Goal: Download file/media

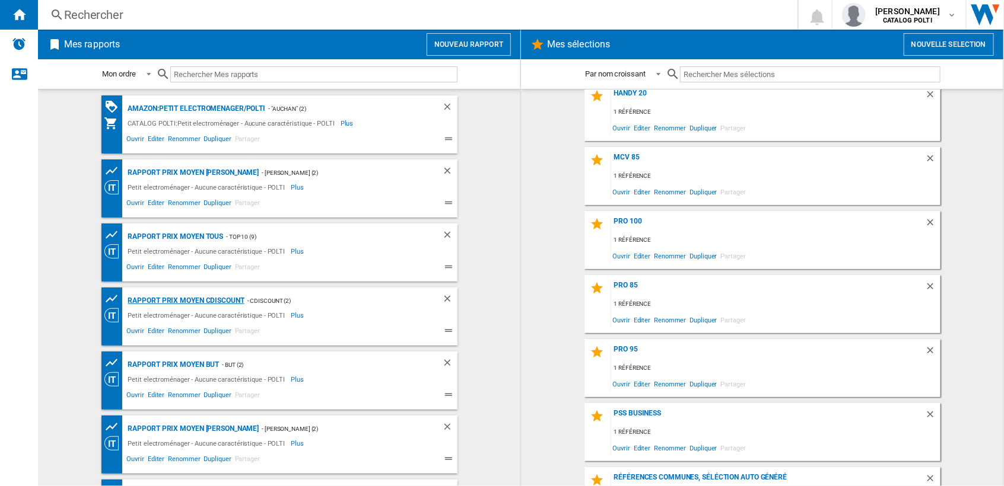
click at [227, 298] on div "Rapport Prix Moyen CDiscount" at bounding box center [184, 301] width 119 height 15
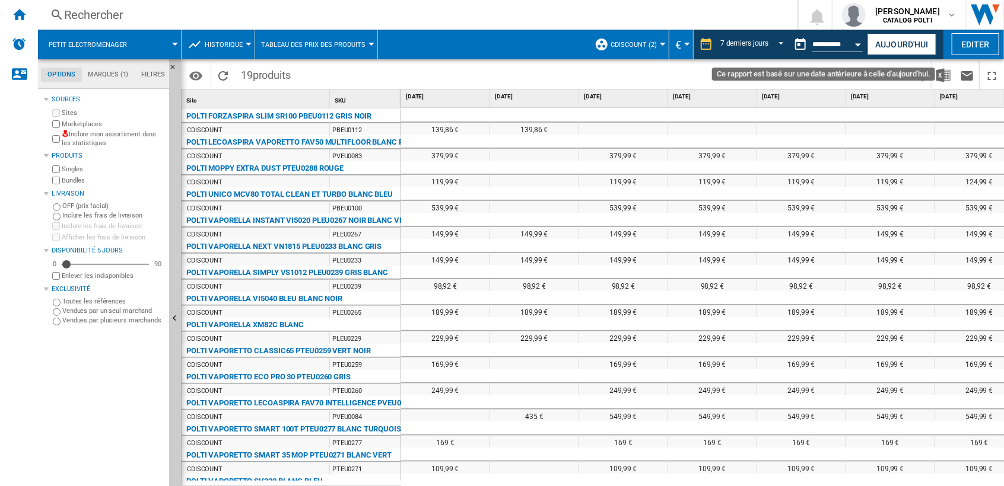
click at [859, 44] on div "Open calendar" at bounding box center [858, 44] width 6 height 3
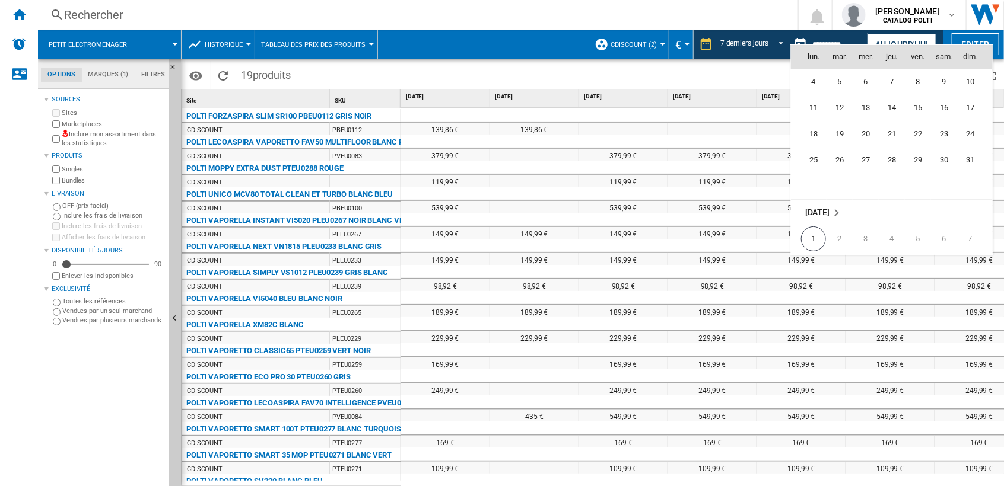
scroll to position [5461, 0]
click at [816, 176] on span "11" at bounding box center [813, 175] width 24 height 24
type input "**********"
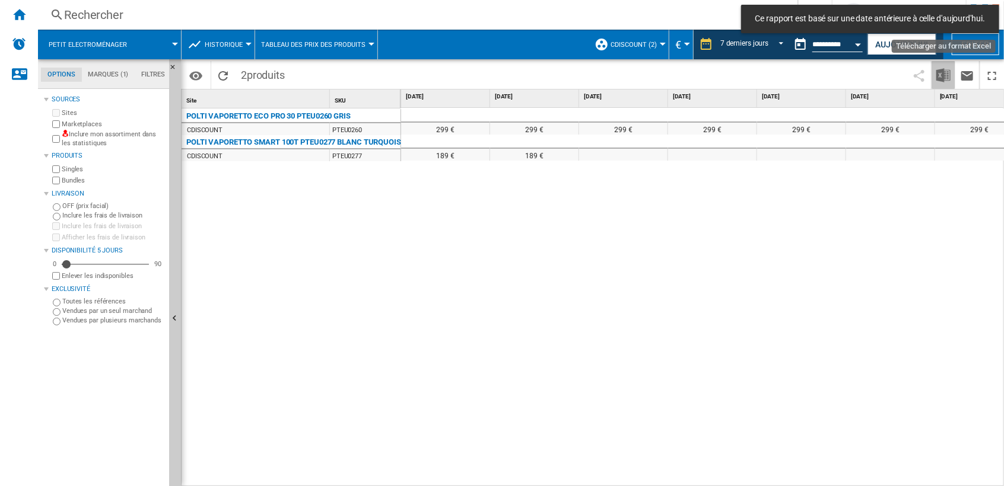
click at [935, 85] on button "Télécharger au format Excel" at bounding box center [943, 75] width 24 height 28
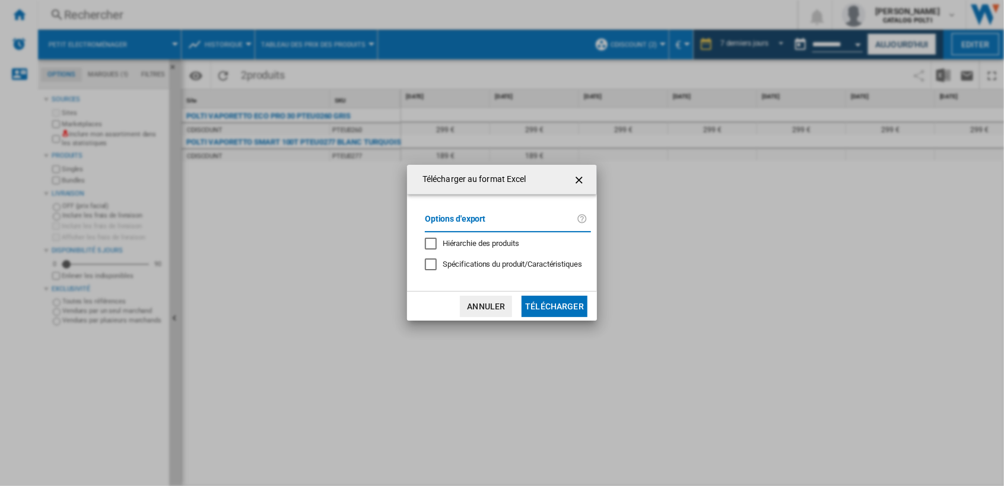
click at [566, 303] on button "Télécharger" at bounding box center [554, 306] width 66 height 21
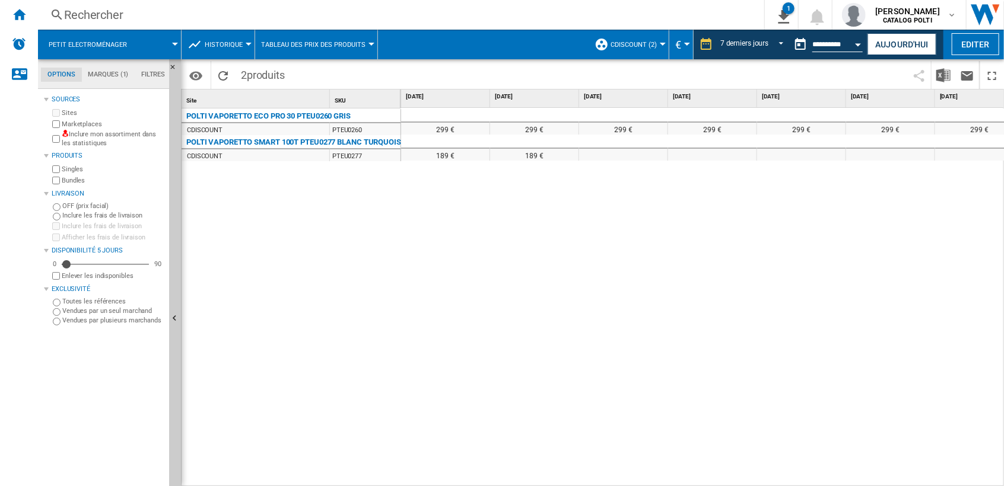
click at [356, 229] on div "POLTI VAPORETTO ECO PRO 30 PTEU0260 GRIS CDISCOUNT PTEU0260 POLTI VAPORETTO SMA…" at bounding box center [290, 295] width 219 height 373
click at [858, 46] on button "Open calendar" at bounding box center [858, 42] width 21 height 21
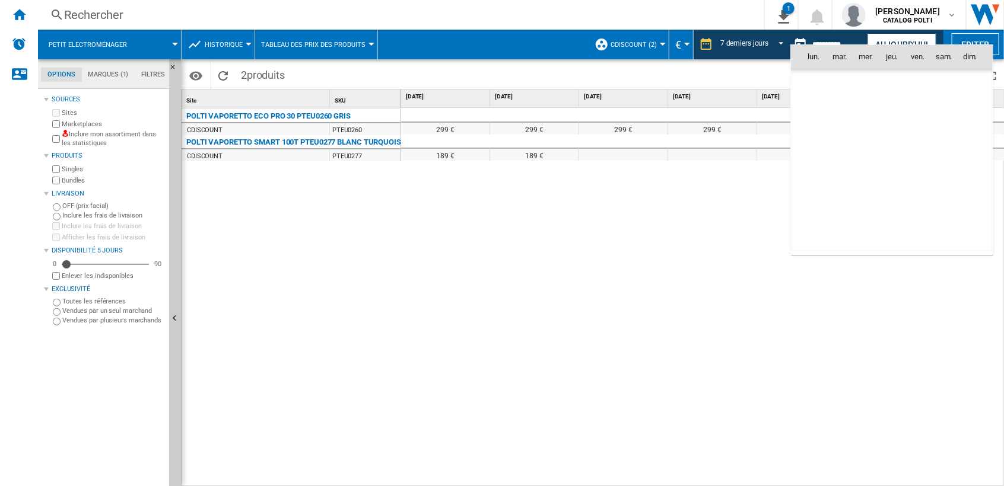
scroll to position [5500, 0]
click at [814, 158] on span "18" at bounding box center [813, 161] width 24 height 24
type input "**********"
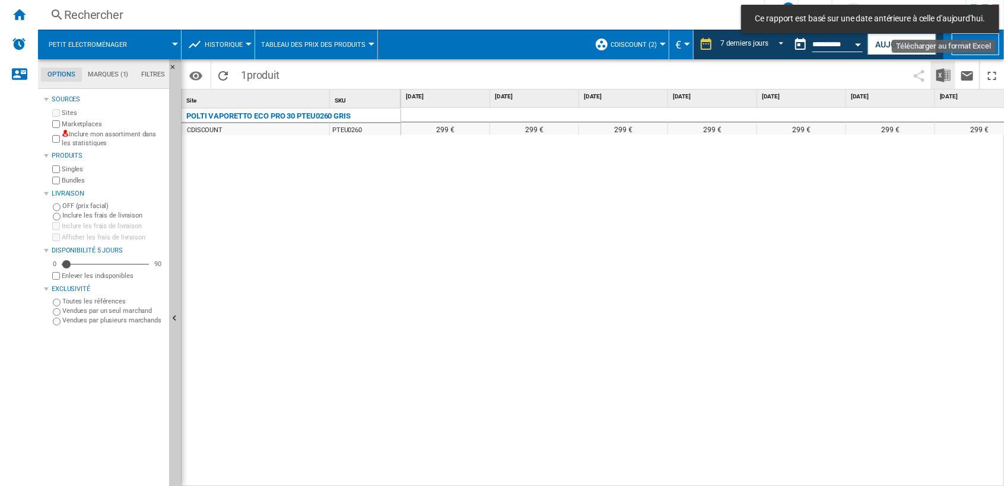
click at [937, 70] on img "Télécharger au format Excel" at bounding box center [943, 75] width 14 height 14
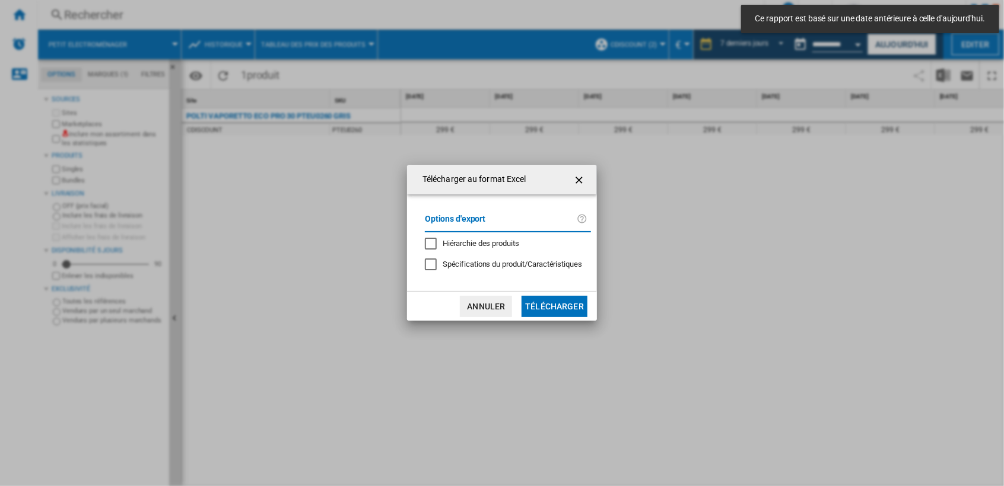
click at [564, 301] on button "Télécharger" at bounding box center [554, 306] width 66 height 21
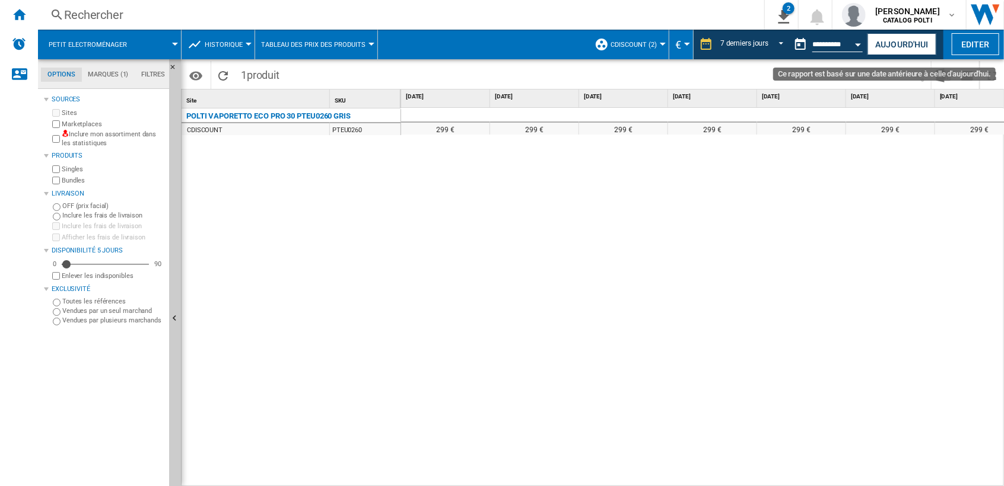
click at [859, 46] on button "Open calendar" at bounding box center [858, 42] width 21 height 21
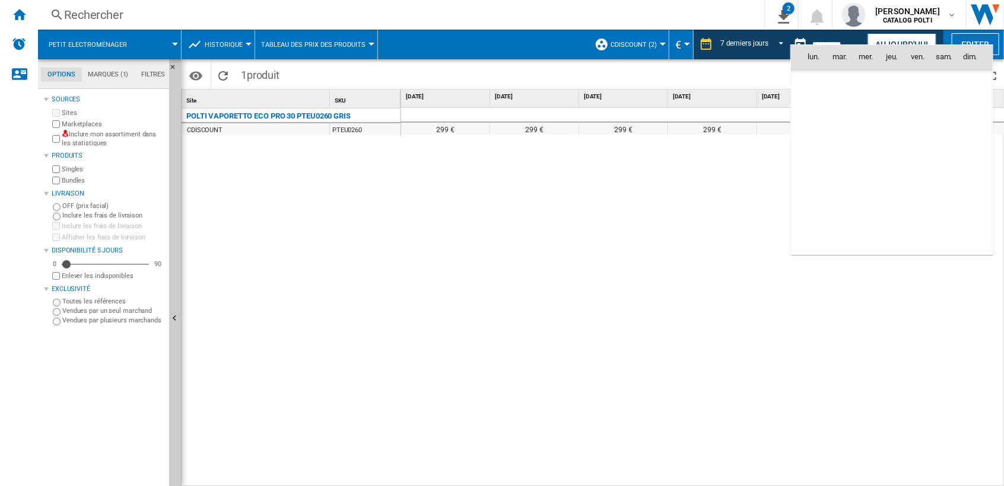
scroll to position [5500, 0]
click at [816, 188] on span "25" at bounding box center [813, 188] width 24 height 24
type input "**********"
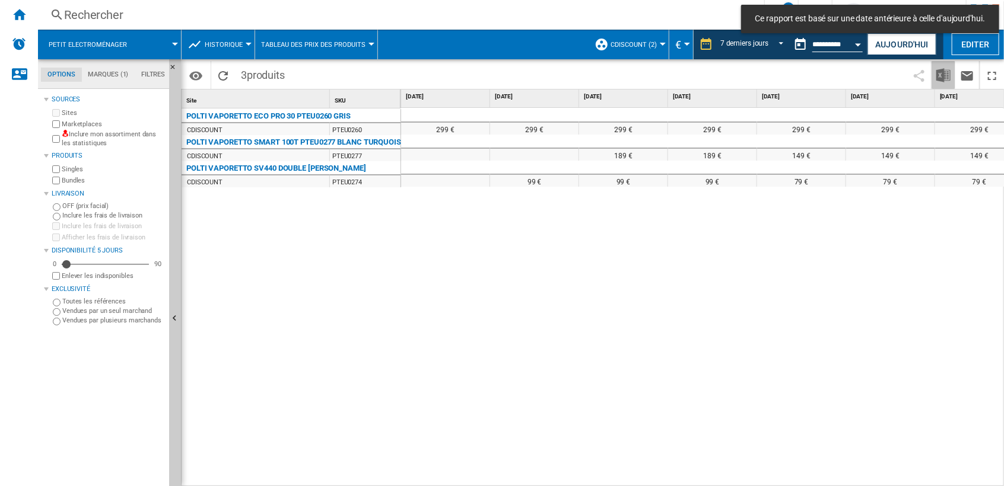
click at [941, 81] on img "Télécharger au format Excel" at bounding box center [943, 75] width 14 height 14
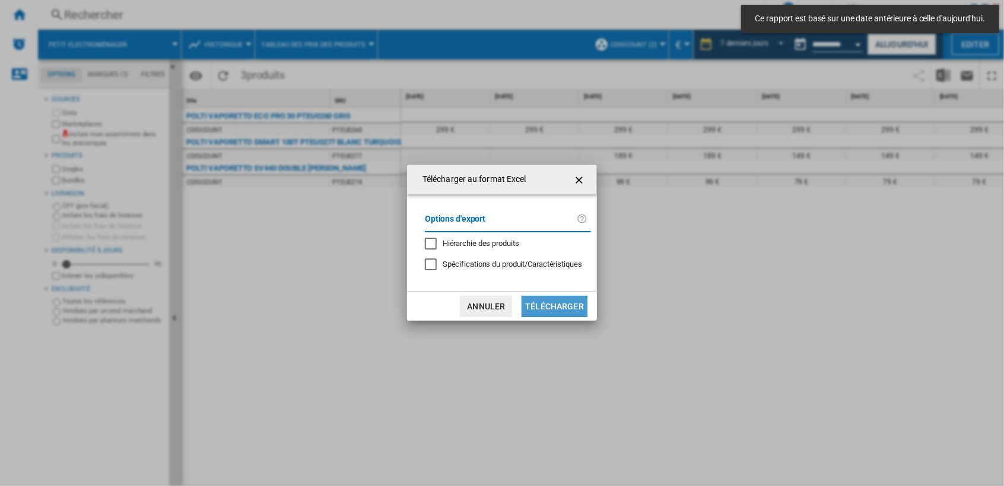
click at [544, 308] on button "Télécharger" at bounding box center [554, 306] width 66 height 21
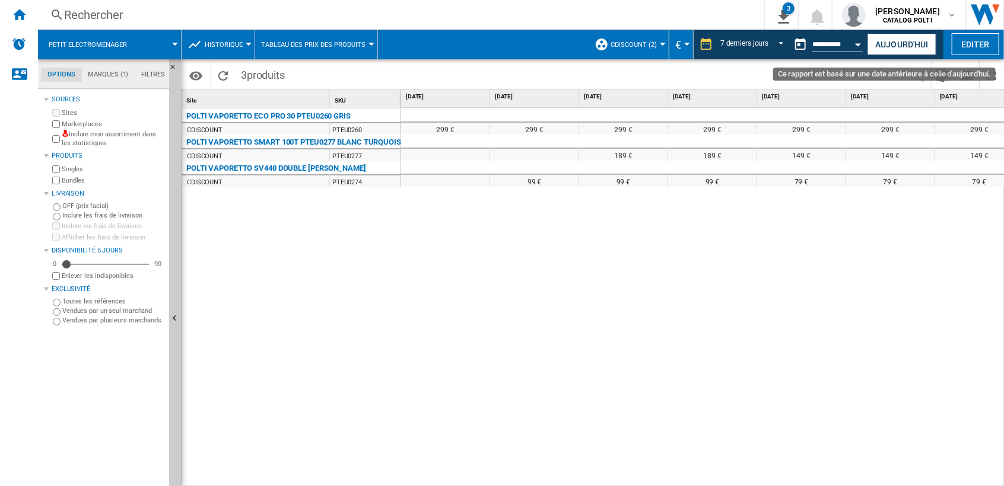
click at [859, 41] on button "Open calendar" at bounding box center [858, 42] width 21 height 21
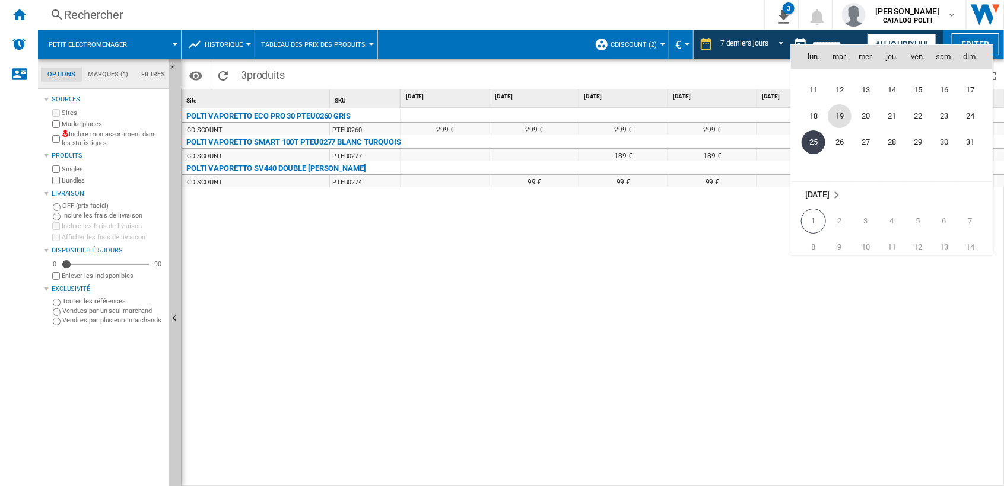
scroll to position [5566, 0]
click at [817, 196] on span "1" at bounding box center [813, 200] width 25 height 25
type input "**********"
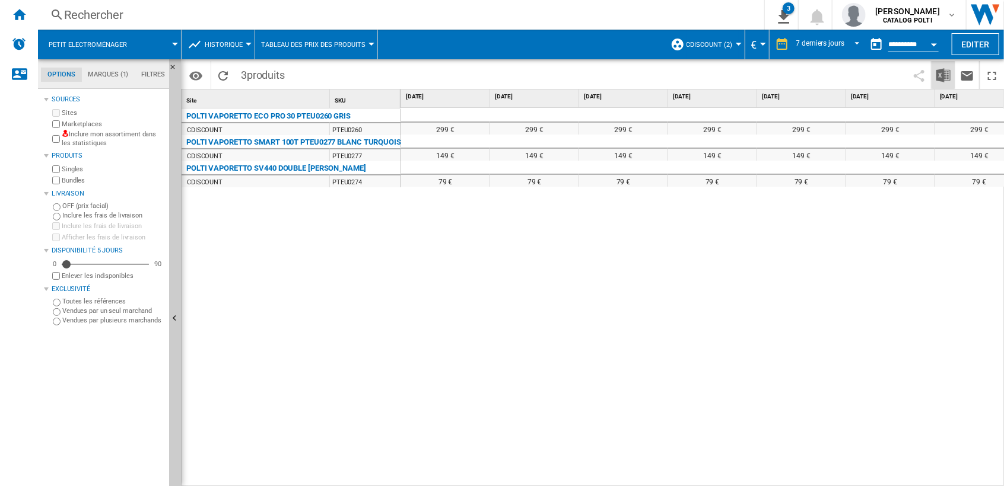
click at [948, 75] on img "Télécharger au format Excel" at bounding box center [943, 75] width 14 height 14
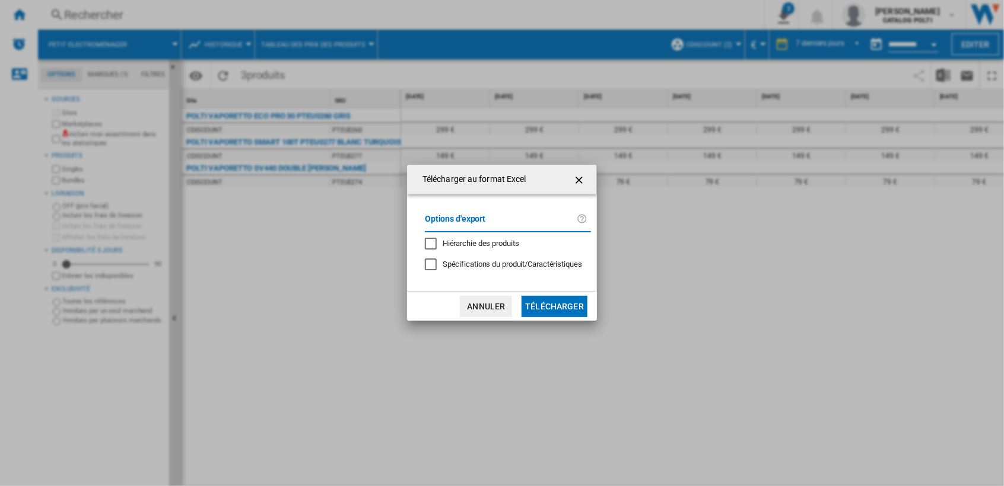
click at [557, 305] on button "Télécharger" at bounding box center [554, 306] width 66 height 21
